Goal: Information Seeking & Learning: Check status

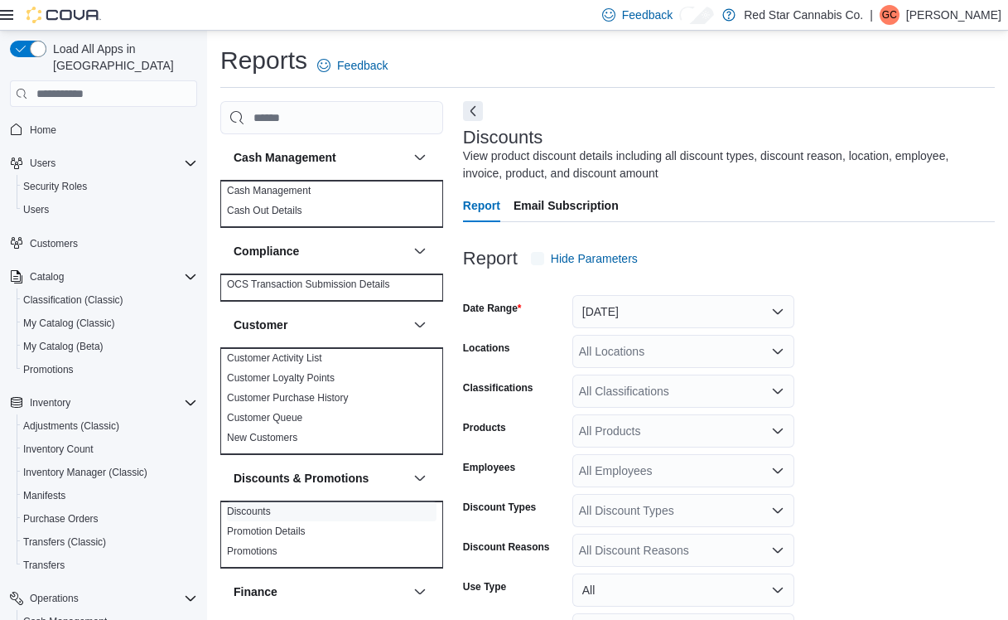
scroll to position [45, 0]
